Goal: Task Accomplishment & Management: Manage account settings

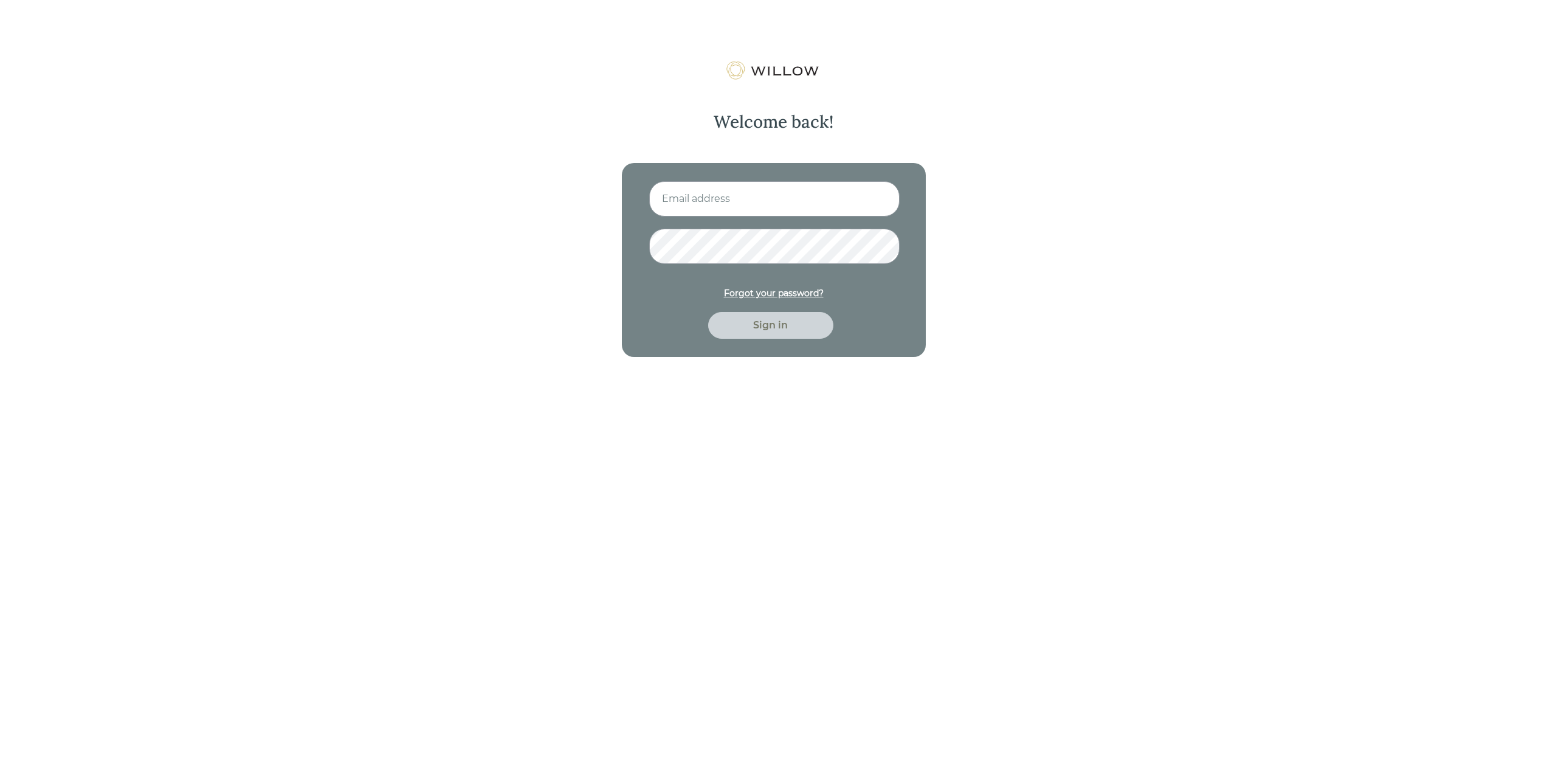
type input "[EMAIL_ADDRESS][DOMAIN_NAME]"
click at [764, 316] on div "Sign in" at bounding box center [770, 325] width 125 height 27
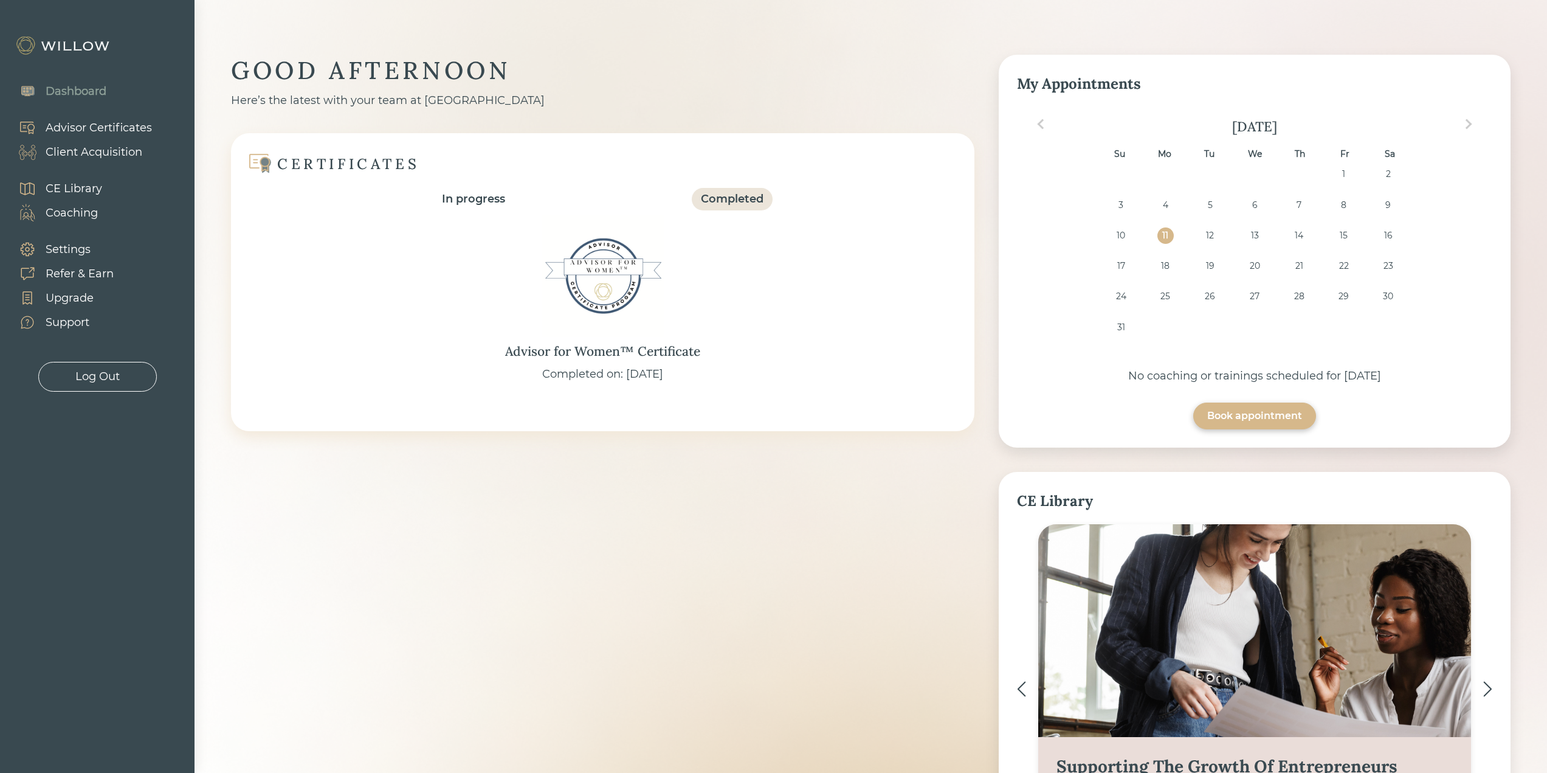
click at [124, 152] on div "Client Acquisition" at bounding box center [94, 152] width 97 height 16
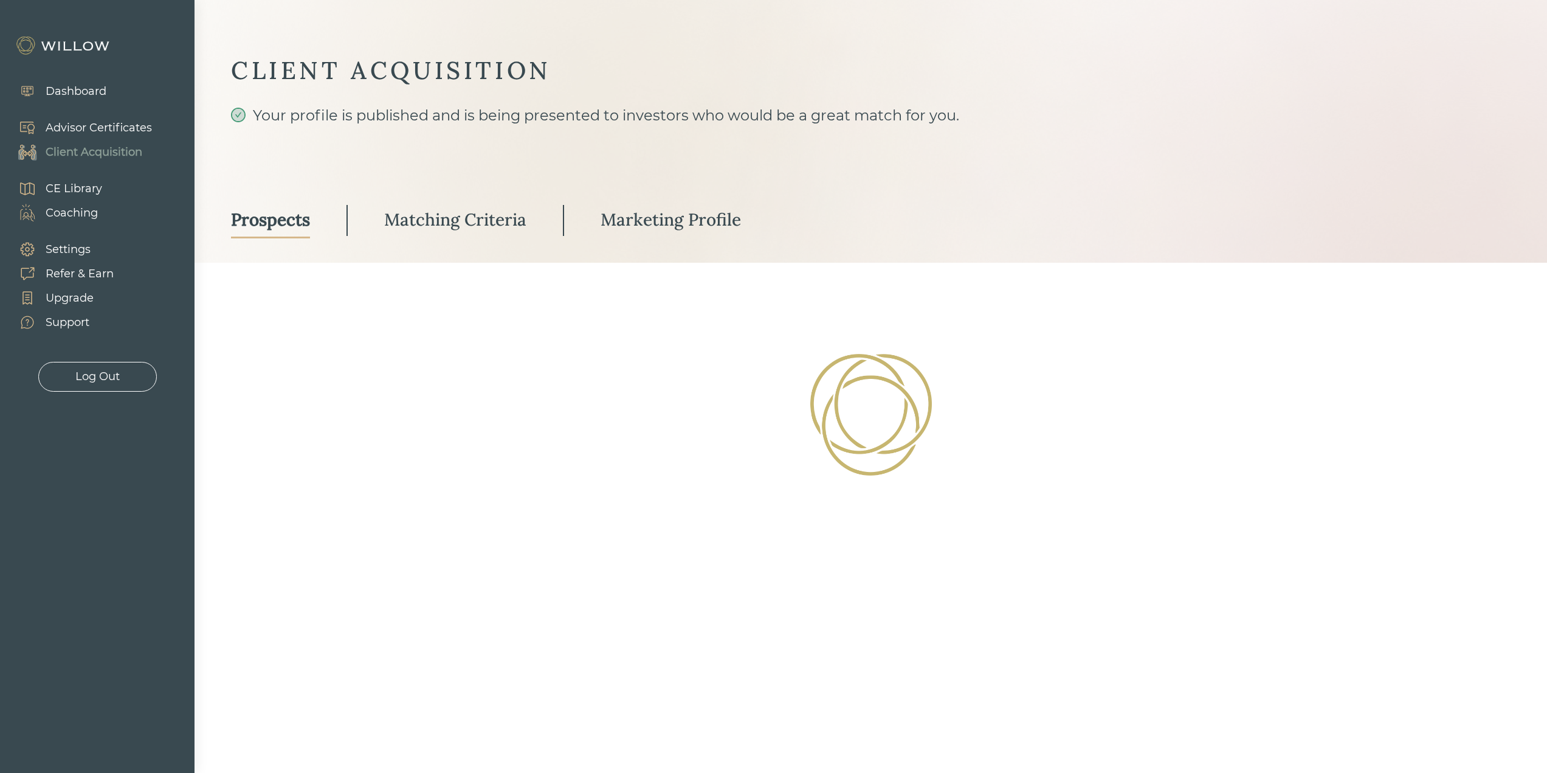
select select "3"
select select "2"
select select "10"
select select "2"
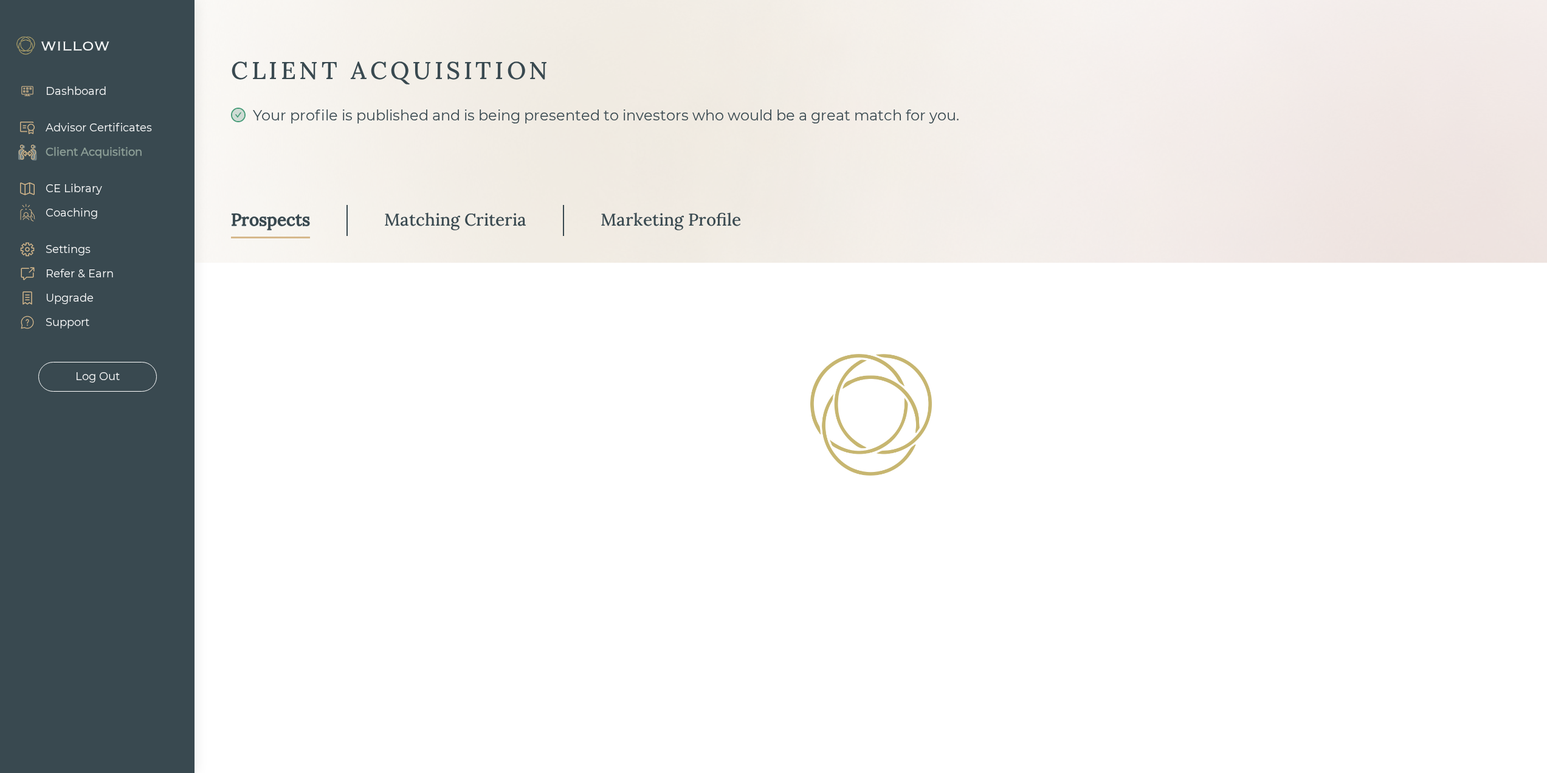
select select "2"
